Goal: Find specific page/section: Find specific page/section

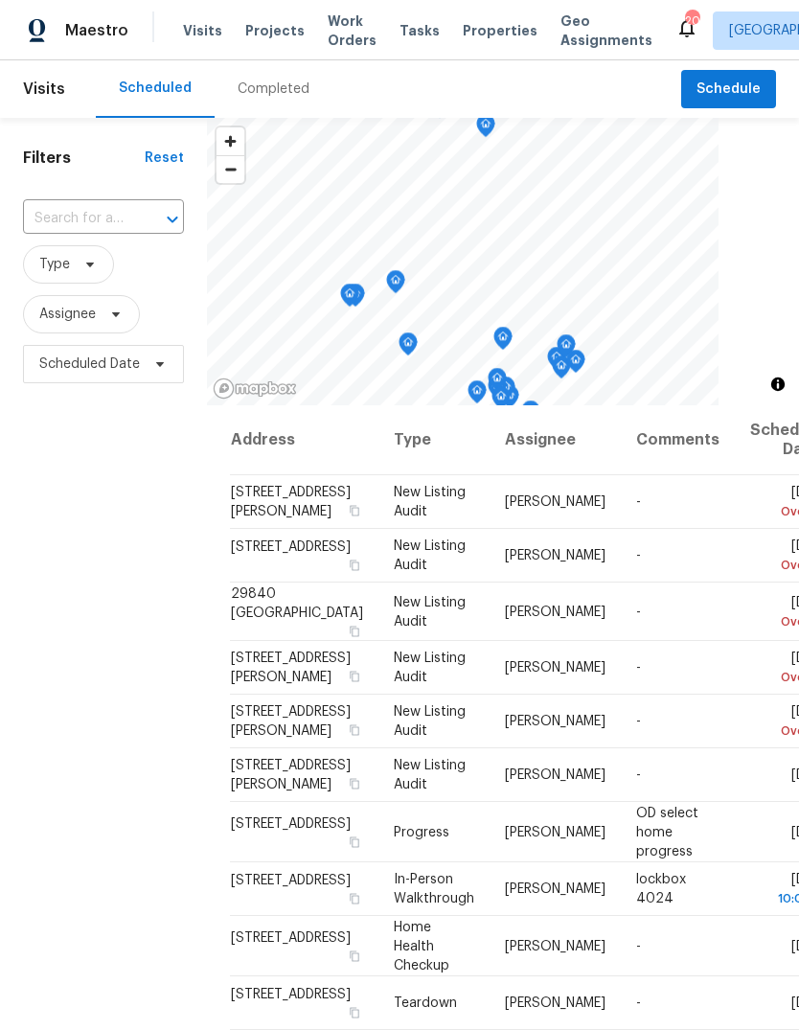
click at [293, 83] on div "Completed" at bounding box center [274, 89] width 72 height 19
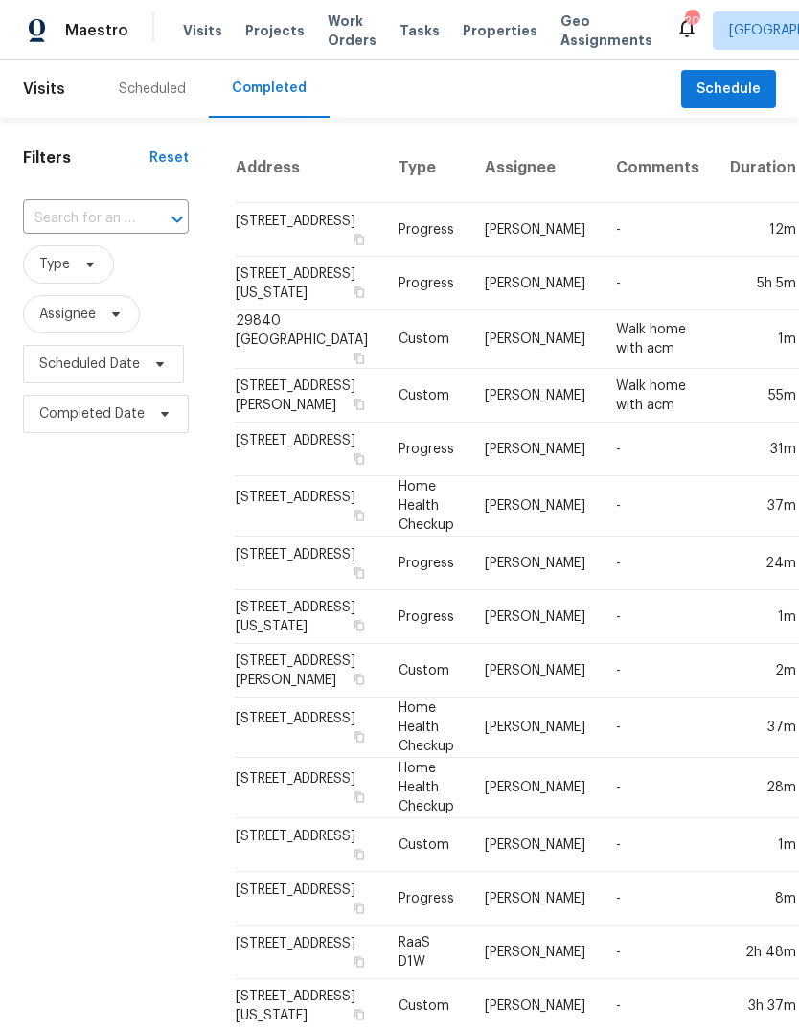
click at [161, 107] on div "Scheduled" at bounding box center [152, 89] width 113 height 58
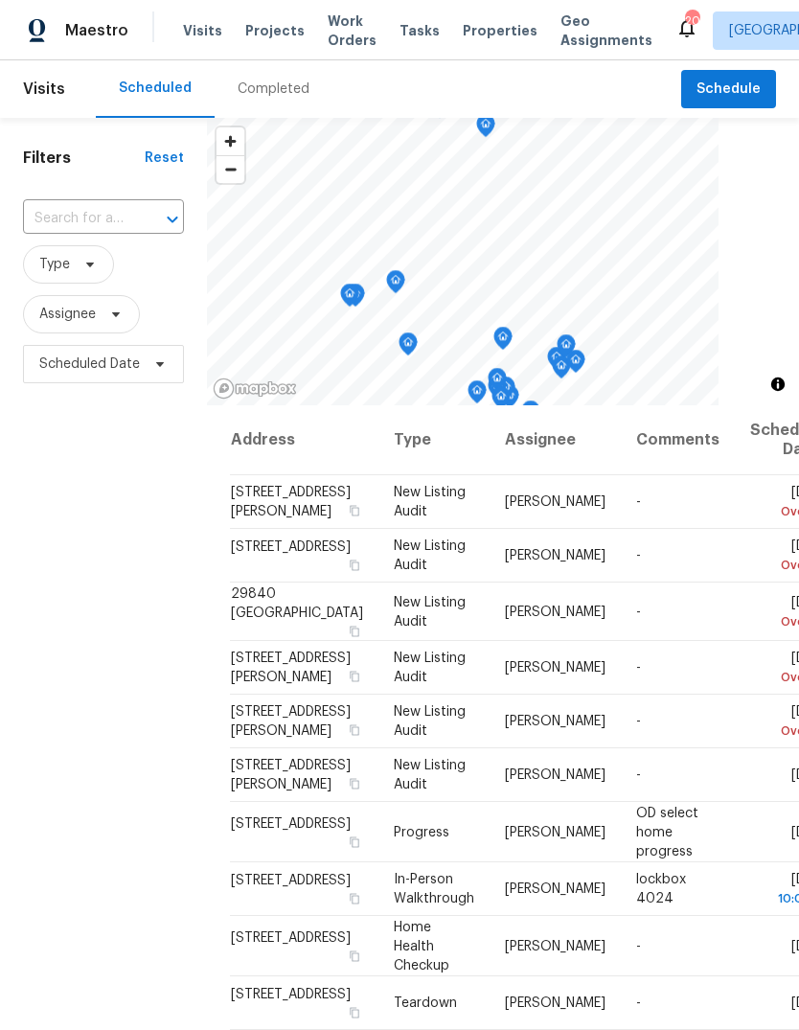
click at [481, 35] on span "Properties" at bounding box center [500, 30] width 75 height 19
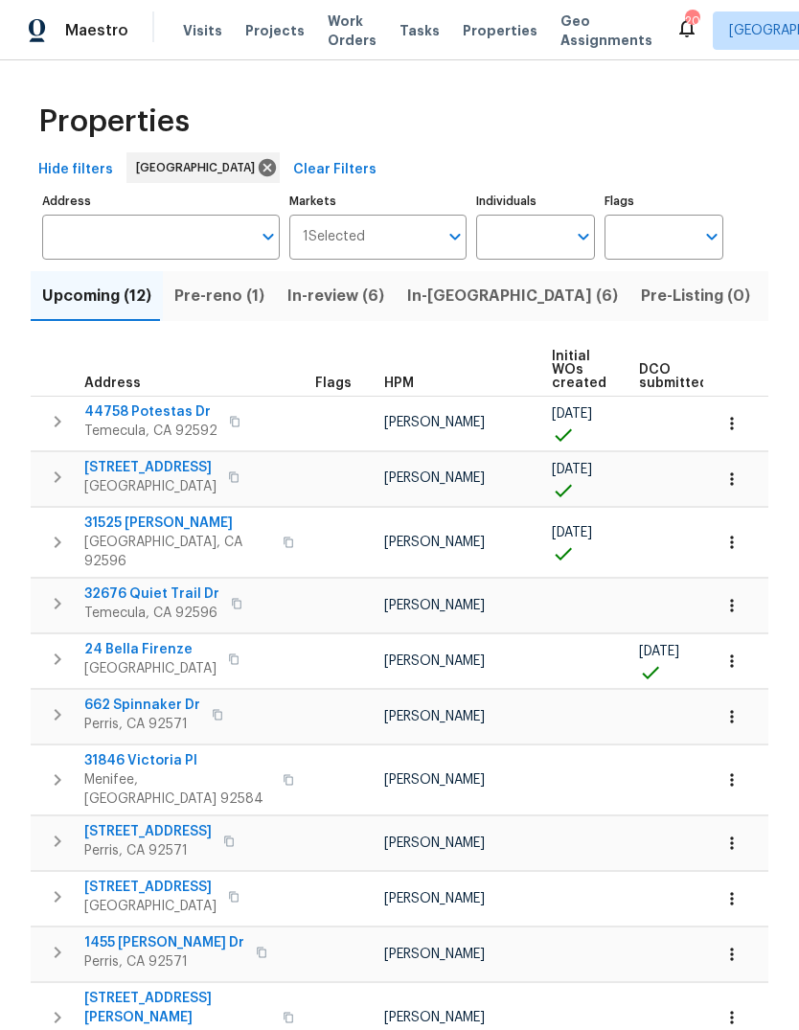
click at [520, 237] on input "Individuals" at bounding box center [521, 237] width 90 height 45
type input "[PERSON_NAME]"
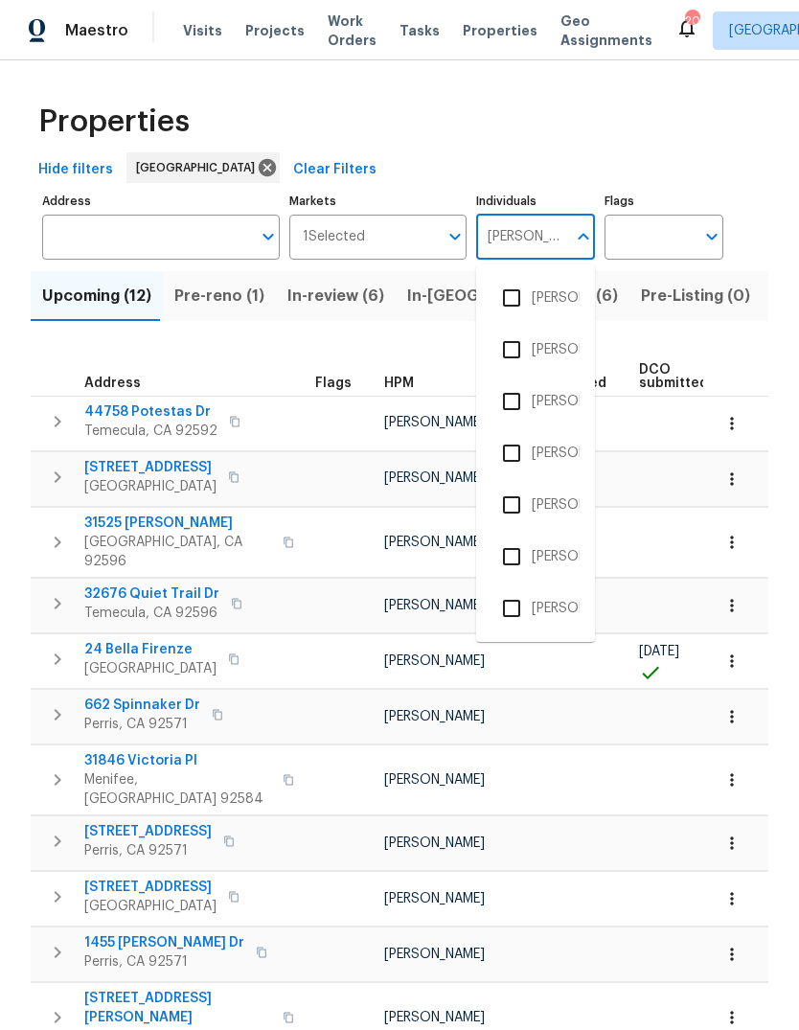
click at [558, 395] on li "[PERSON_NAME]" at bounding box center [536, 401] width 88 height 40
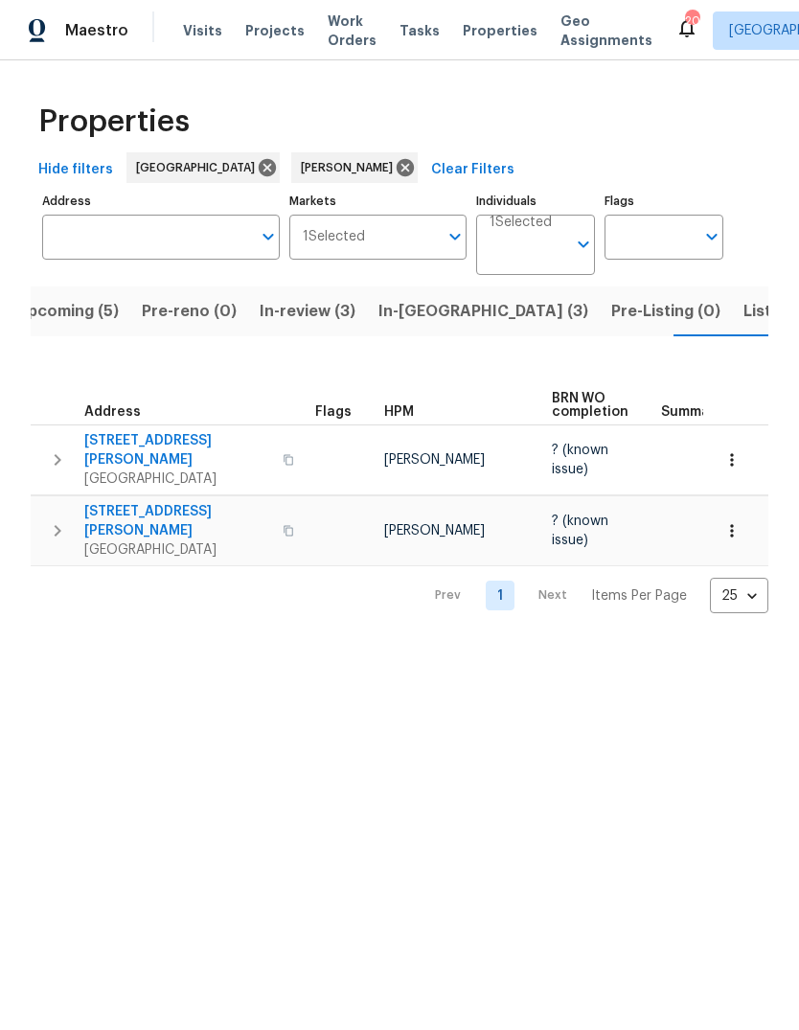
click at [732, 326] on button "Listed (1)" at bounding box center [778, 312] width 92 height 50
